Goal: Task Accomplishment & Management: Use online tool/utility

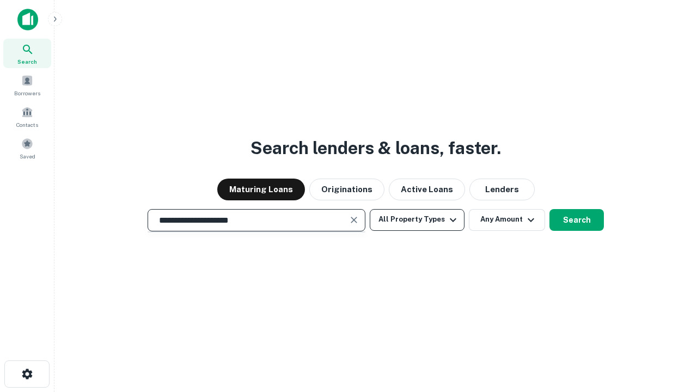
type input "**********"
click at [417, 219] on button "All Property Types" at bounding box center [417, 220] width 95 height 22
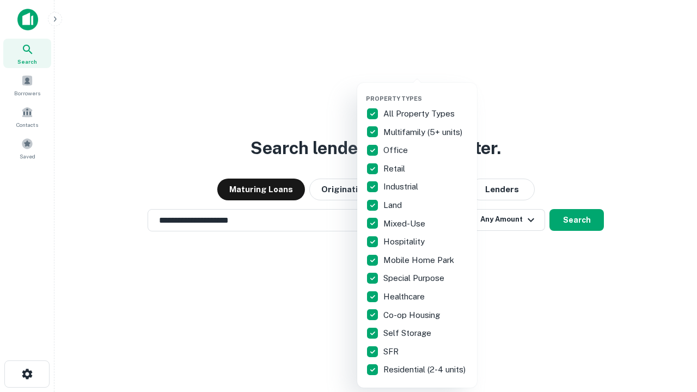
click at [426, 91] on button "button" at bounding box center [426, 91] width 120 height 1
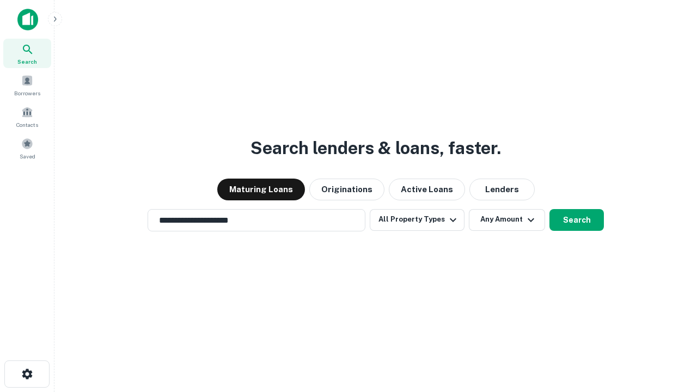
scroll to position [17, 0]
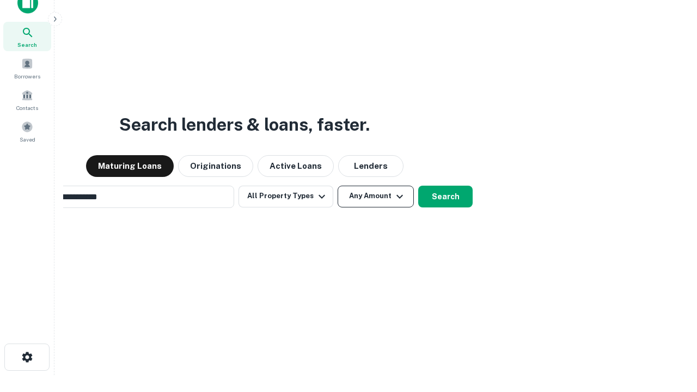
click at [338, 186] on button "Any Amount" at bounding box center [376, 197] width 76 height 22
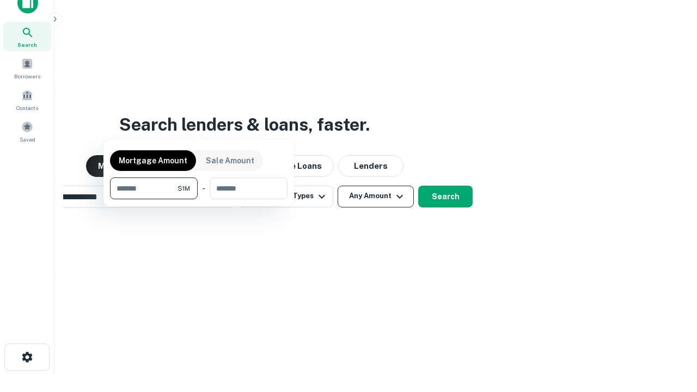
scroll to position [17, 0]
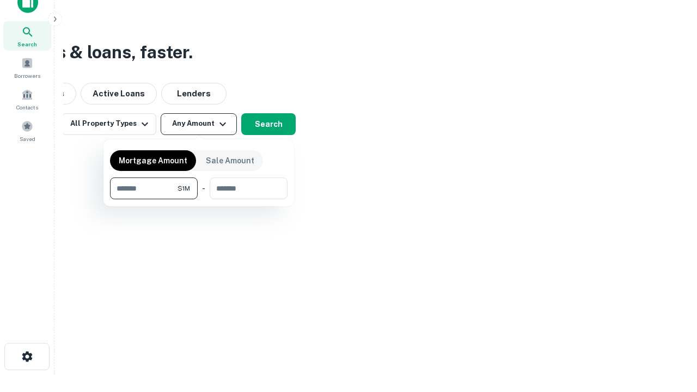
type input "*******"
click at [199, 199] on button "button" at bounding box center [199, 199] width 178 height 1
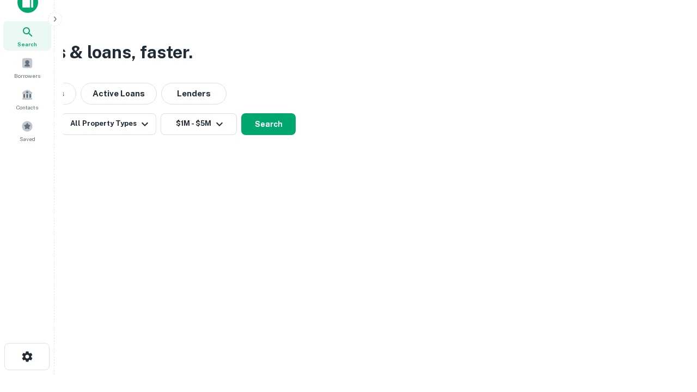
scroll to position [17, 0]
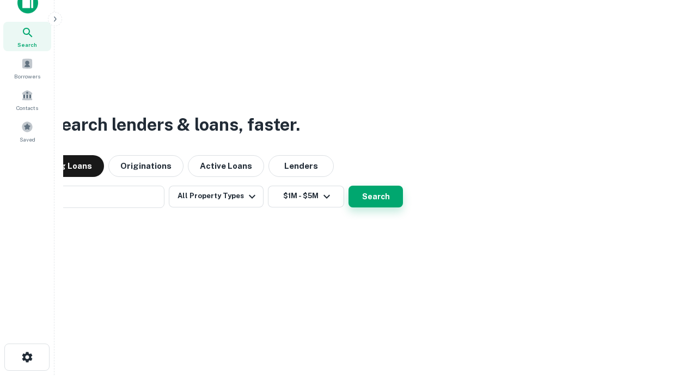
click at [349, 186] on button "Search" at bounding box center [376, 197] width 54 height 22
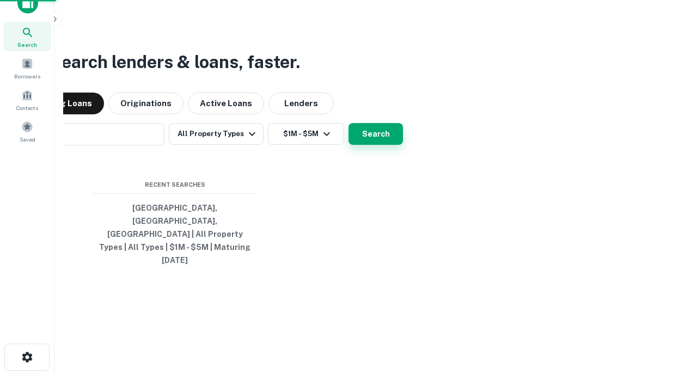
scroll to position [17, 0]
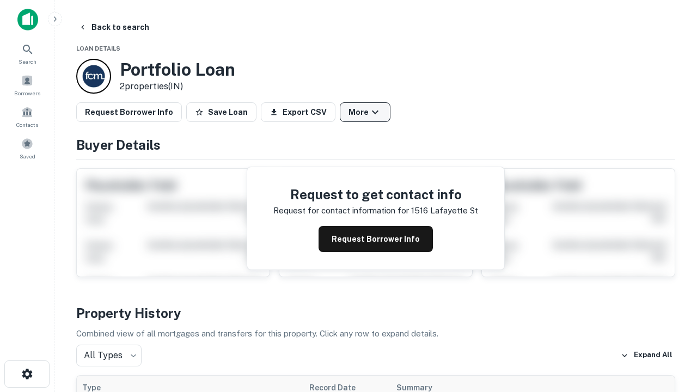
click at [365, 112] on button "More" at bounding box center [365, 112] width 51 height 20
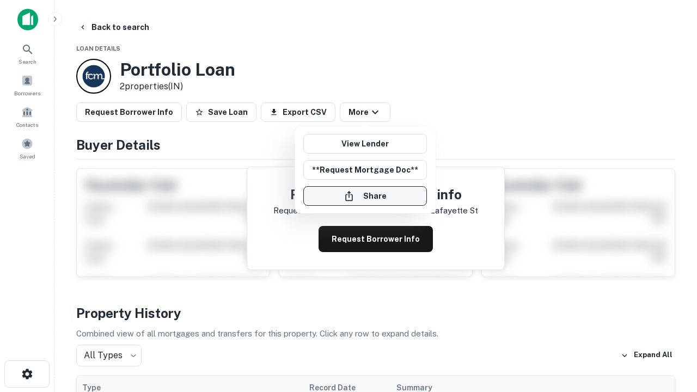
click at [365, 196] on button "Share" at bounding box center [365, 196] width 124 height 20
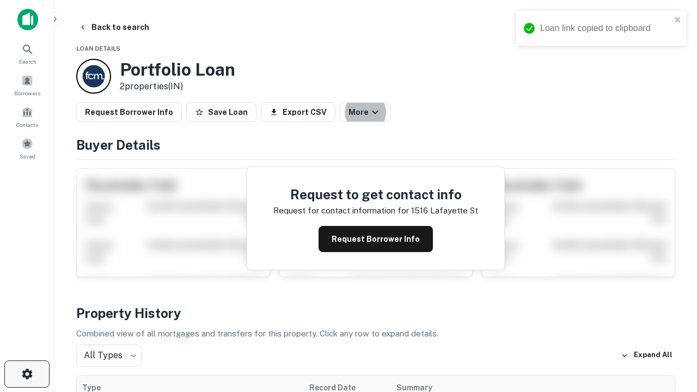
click at [27, 374] on icon "button" at bounding box center [27, 374] width 13 height 13
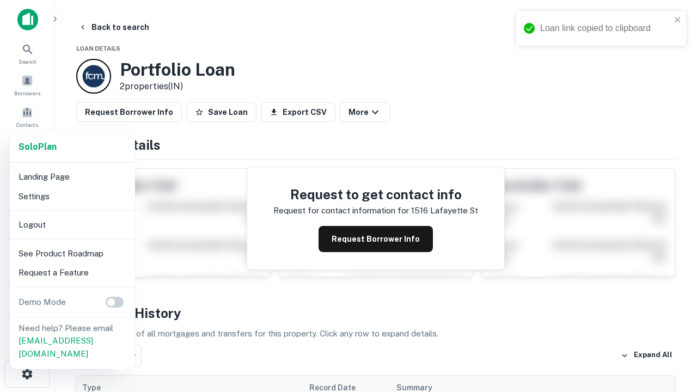
click at [72, 224] on li "Logout" at bounding box center [72, 225] width 117 height 20
